Goal: Browse casually: Explore the website without a specific task or goal

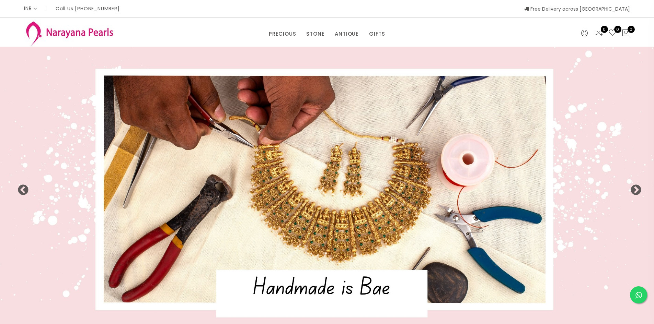
select select "INR"
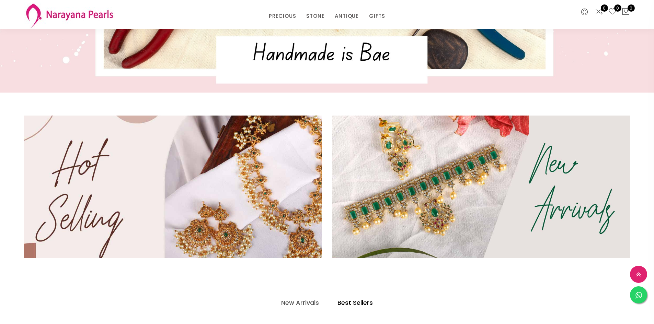
scroll to position [34, 0]
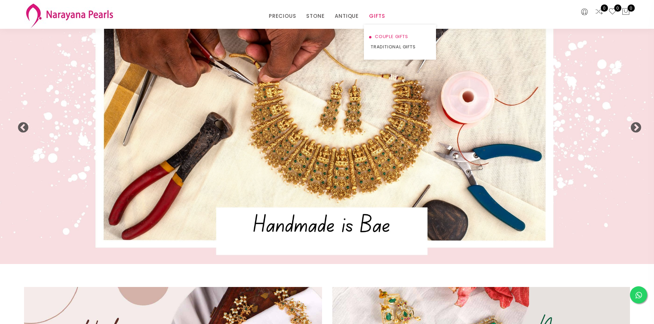
click at [394, 36] on link "COUPLE GIFTS" at bounding box center [400, 37] width 58 height 10
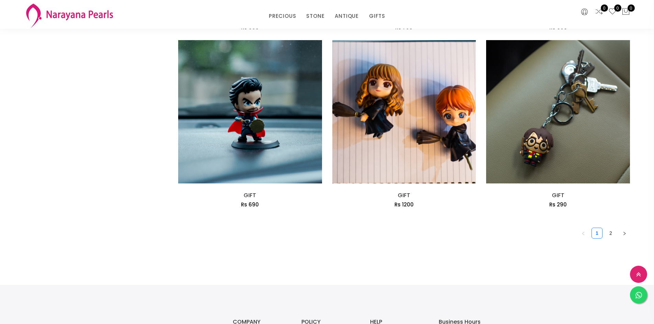
scroll to position [1167, 0]
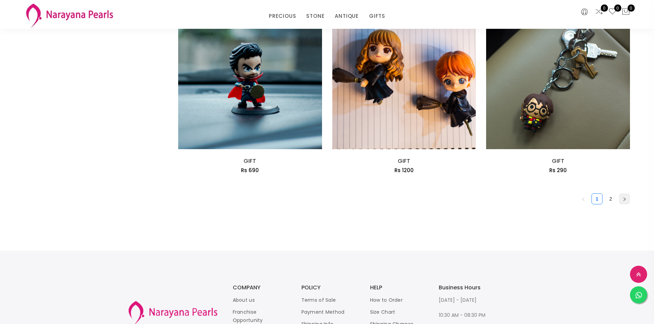
click at [624, 198] on icon "right" at bounding box center [624, 199] width 2 height 3
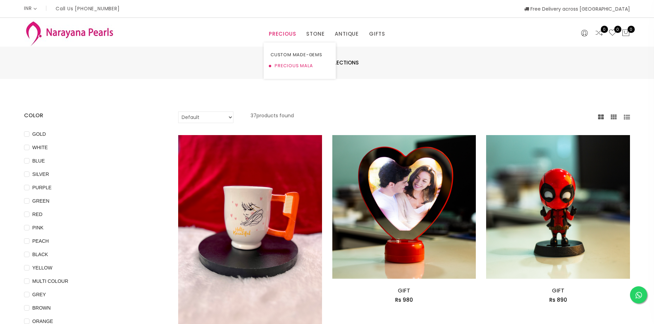
click at [292, 67] on link "PRECIOUS MALA" at bounding box center [299, 65] width 58 height 11
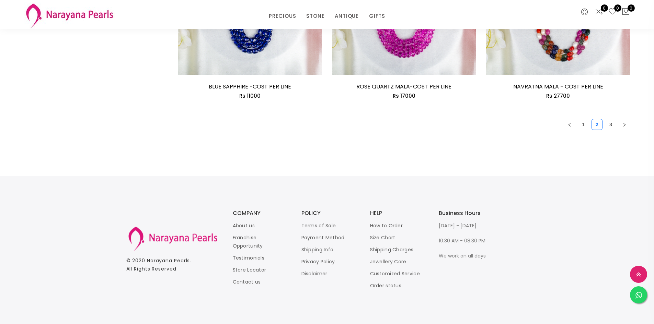
scroll to position [1070, 0]
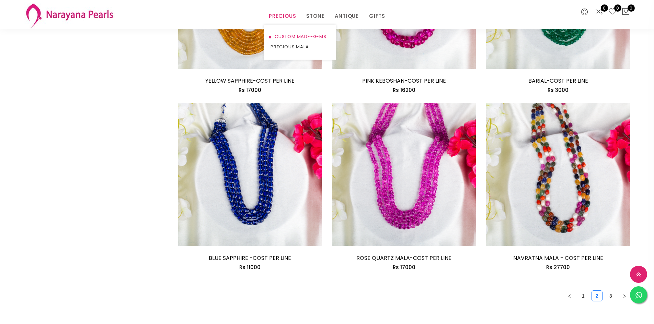
click at [284, 34] on link "CUSTOM MADE-GEMS" at bounding box center [299, 37] width 58 height 10
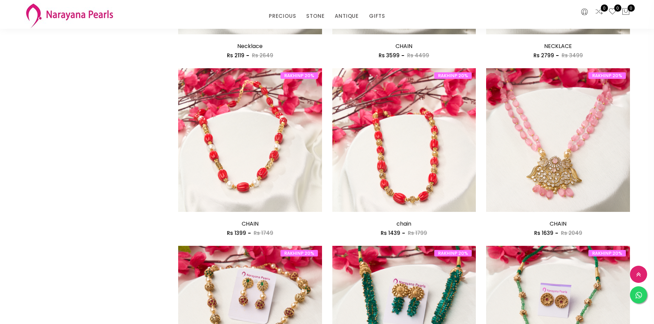
scroll to position [1133, 0]
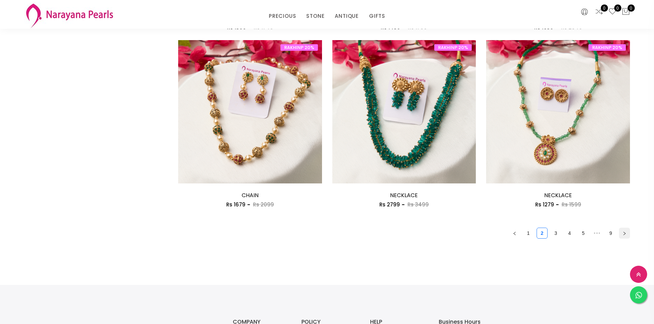
click at [625, 233] on icon "right" at bounding box center [624, 234] width 4 height 4
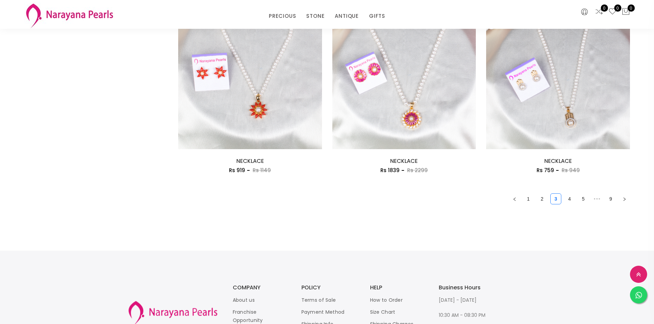
scroll to position [1241, 0]
